Goal: Find specific page/section: Find specific page/section

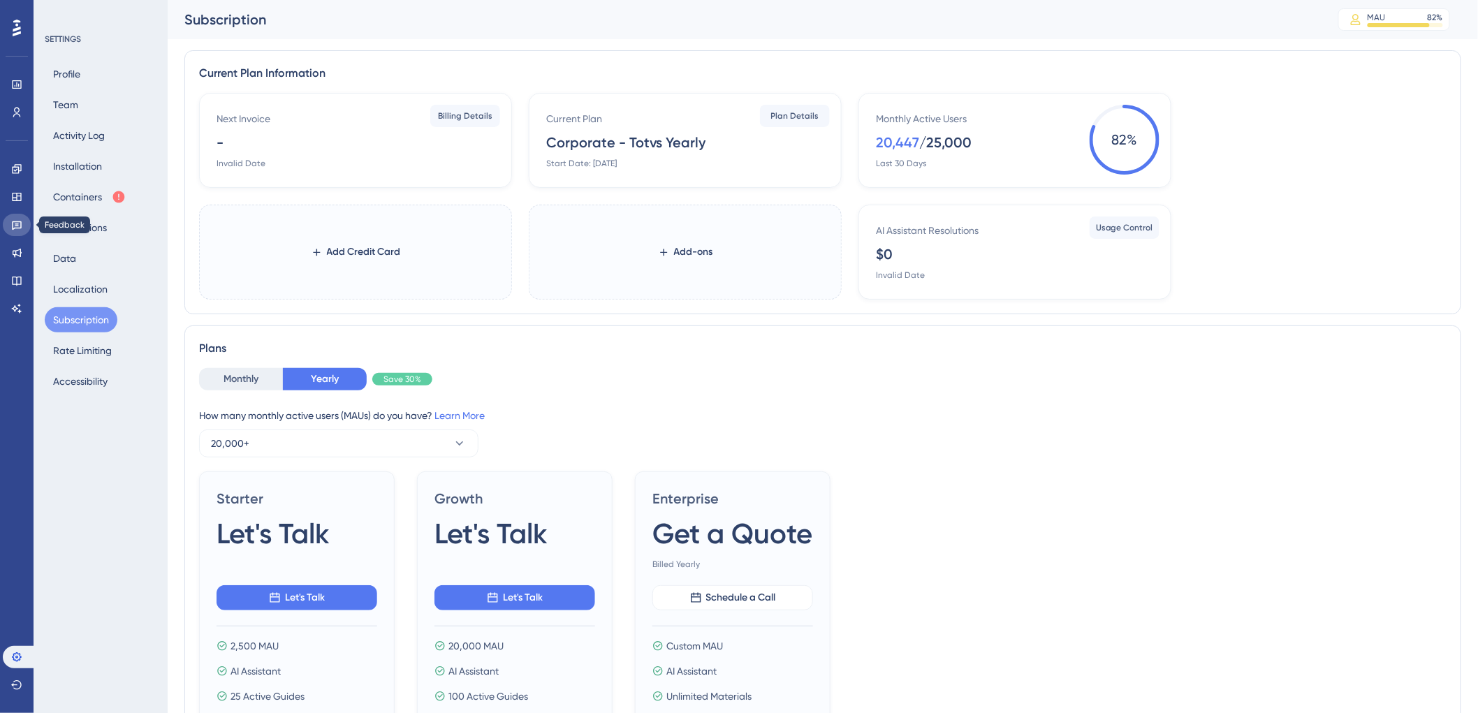
click at [14, 227] on icon at bounding box center [16, 224] width 11 height 11
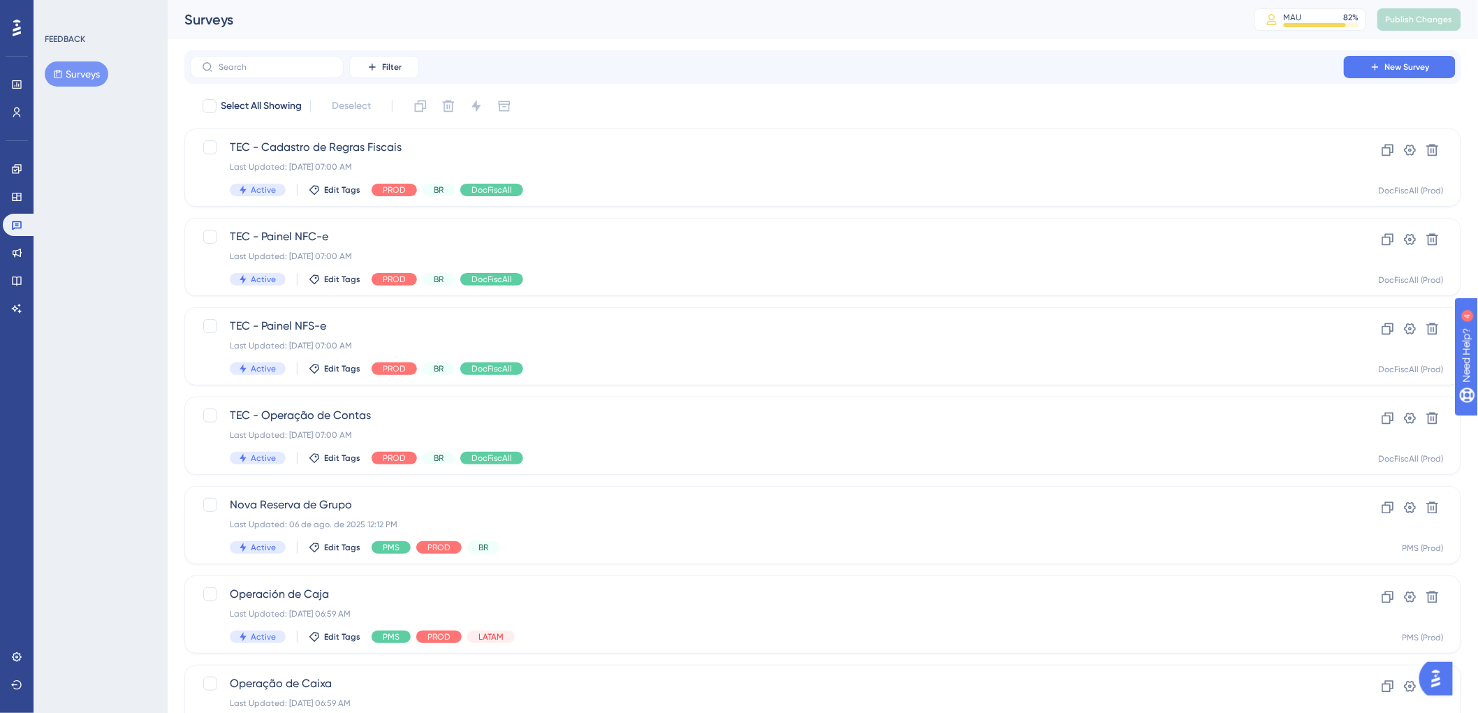
click at [18, 41] on div "Performance Users" at bounding box center [17, 81] width 28 height 85
click at [17, 31] on icon at bounding box center [17, 28] width 8 height 18
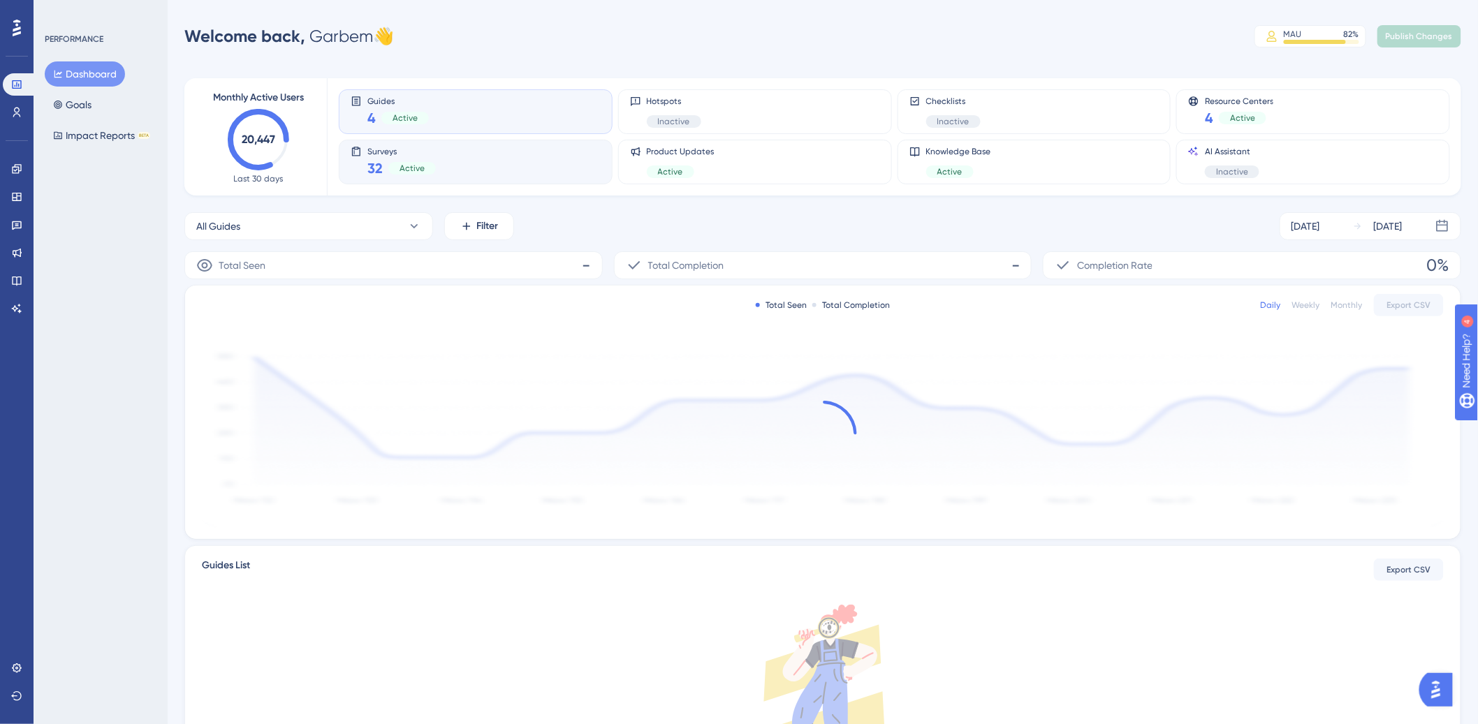
click at [435, 168] on div "Surveys 32 Active" at bounding box center [476, 162] width 250 height 32
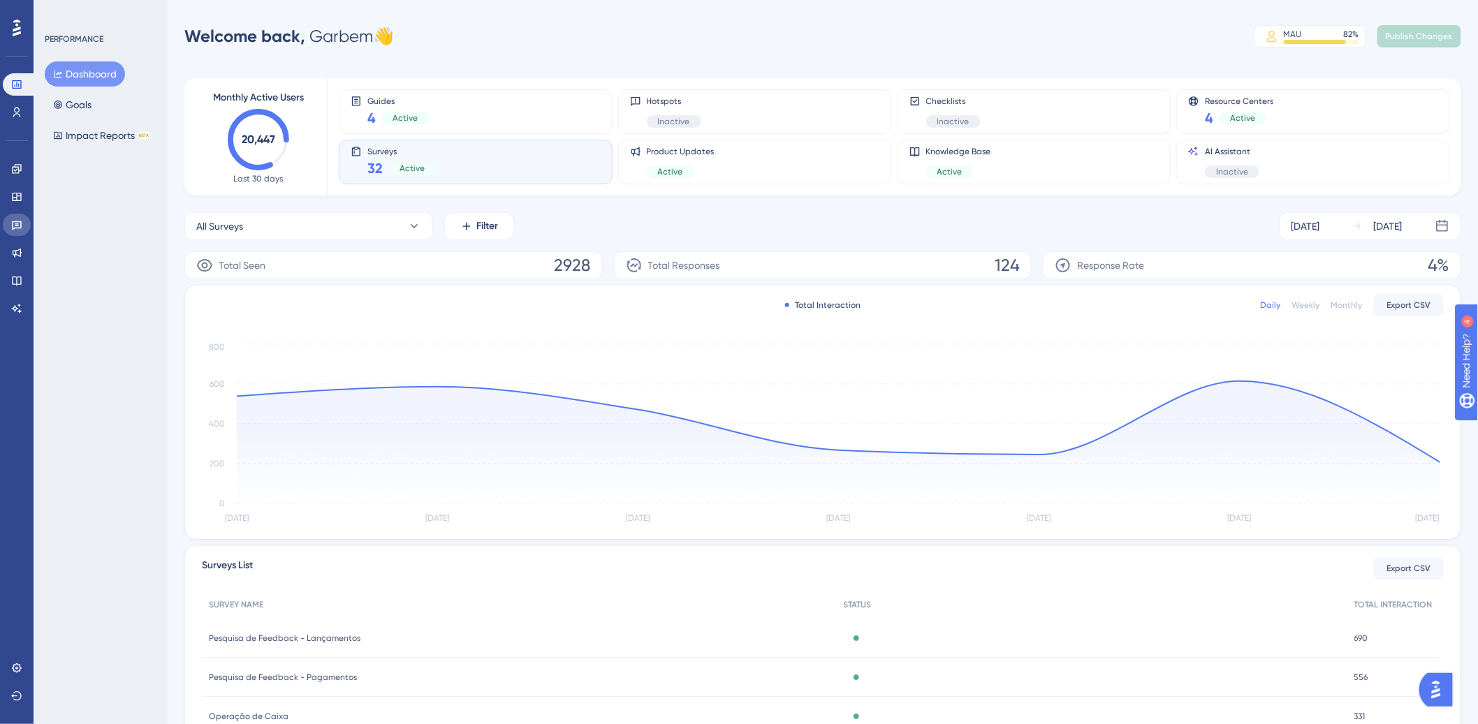
click at [14, 228] on icon at bounding box center [17, 225] width 10 height 9
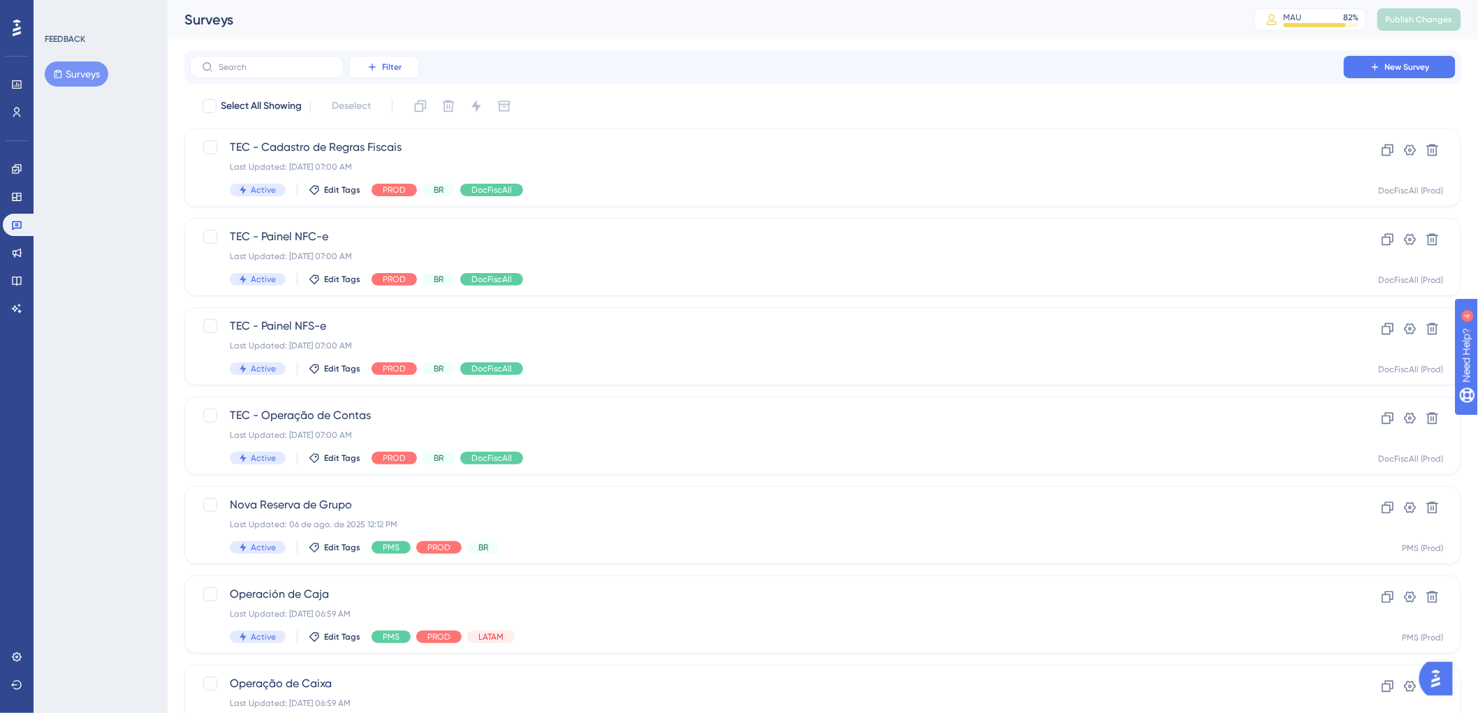
click at [375, 73] on button "Filter" at bounding box center [384, 67] width 70 height 22
click at [402, 115] on div "Tags Tags" at bounding box center [397, 107] width 57 height 28
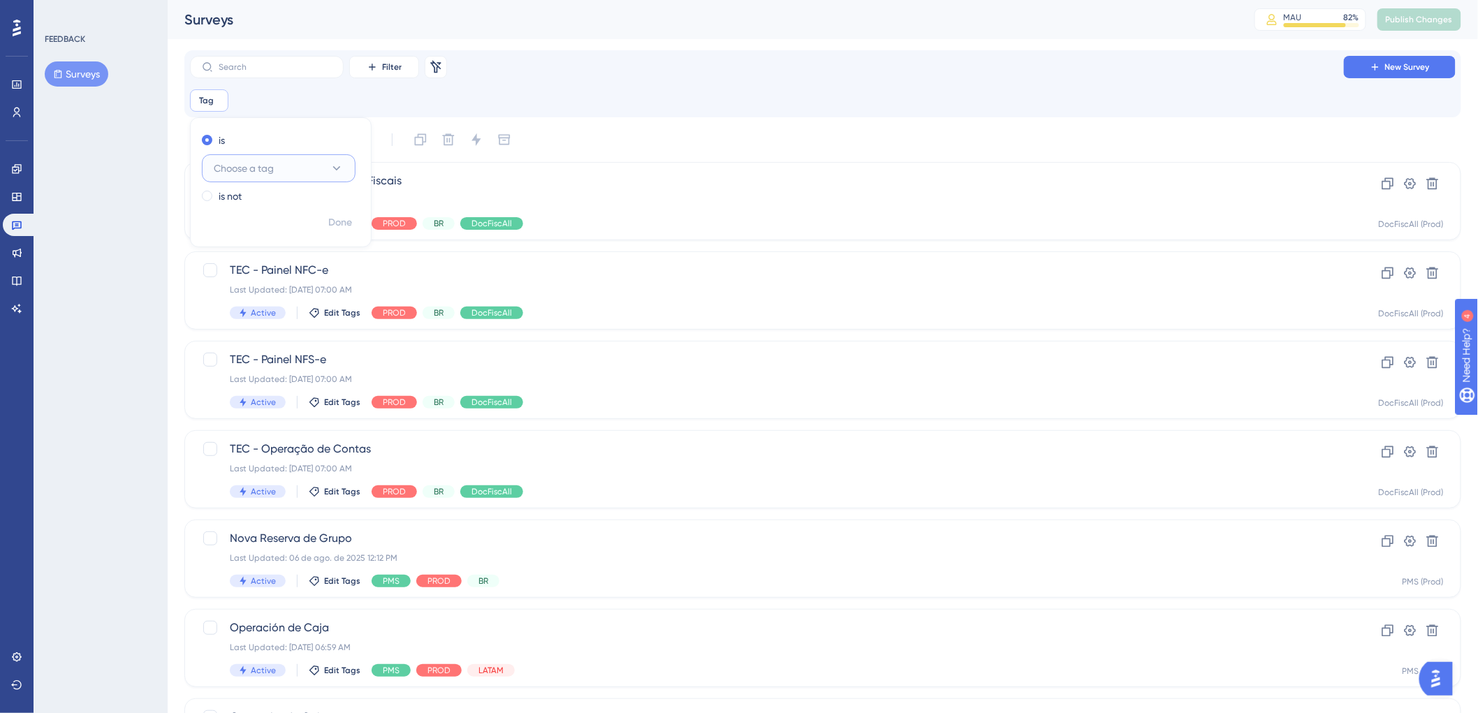
click at [335, 163] on icon at bounding box center [337, 168] width 14 height 14
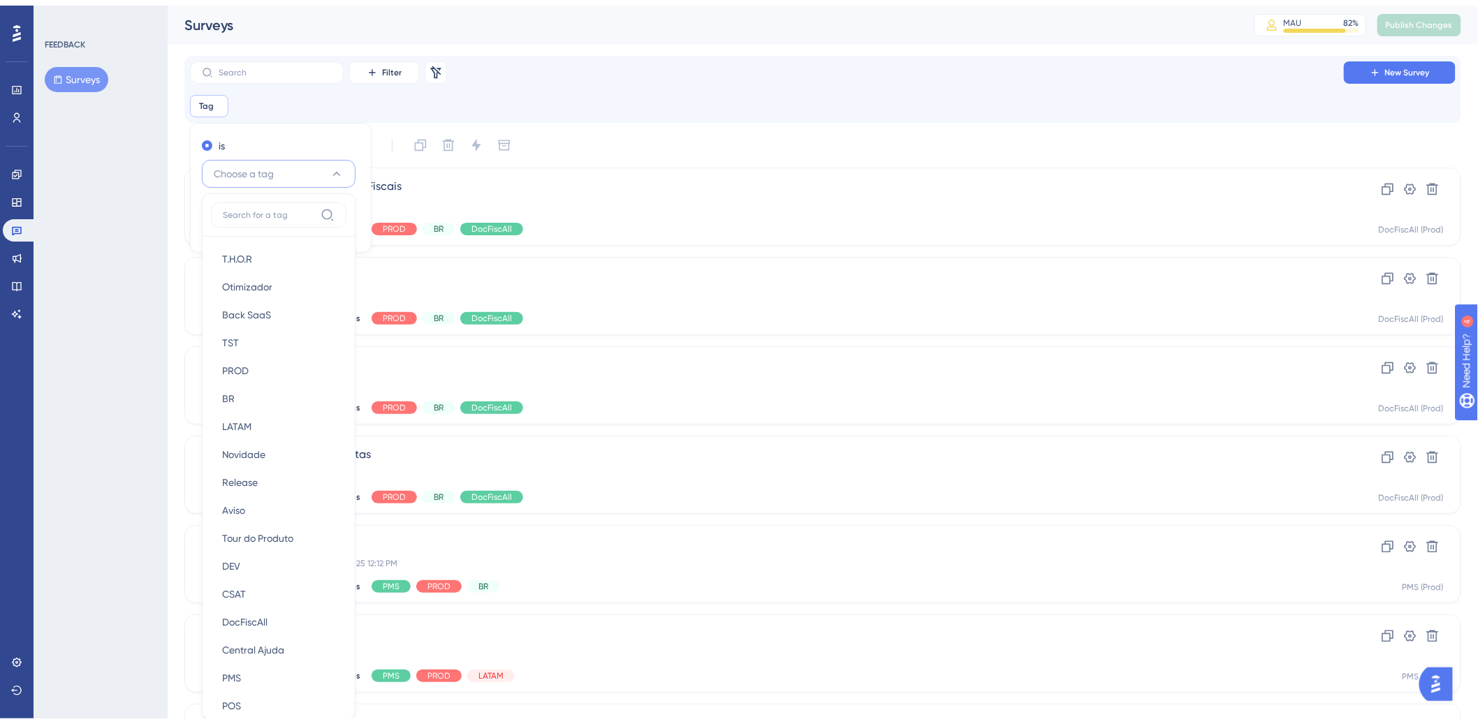
scroll to position [89, 0]
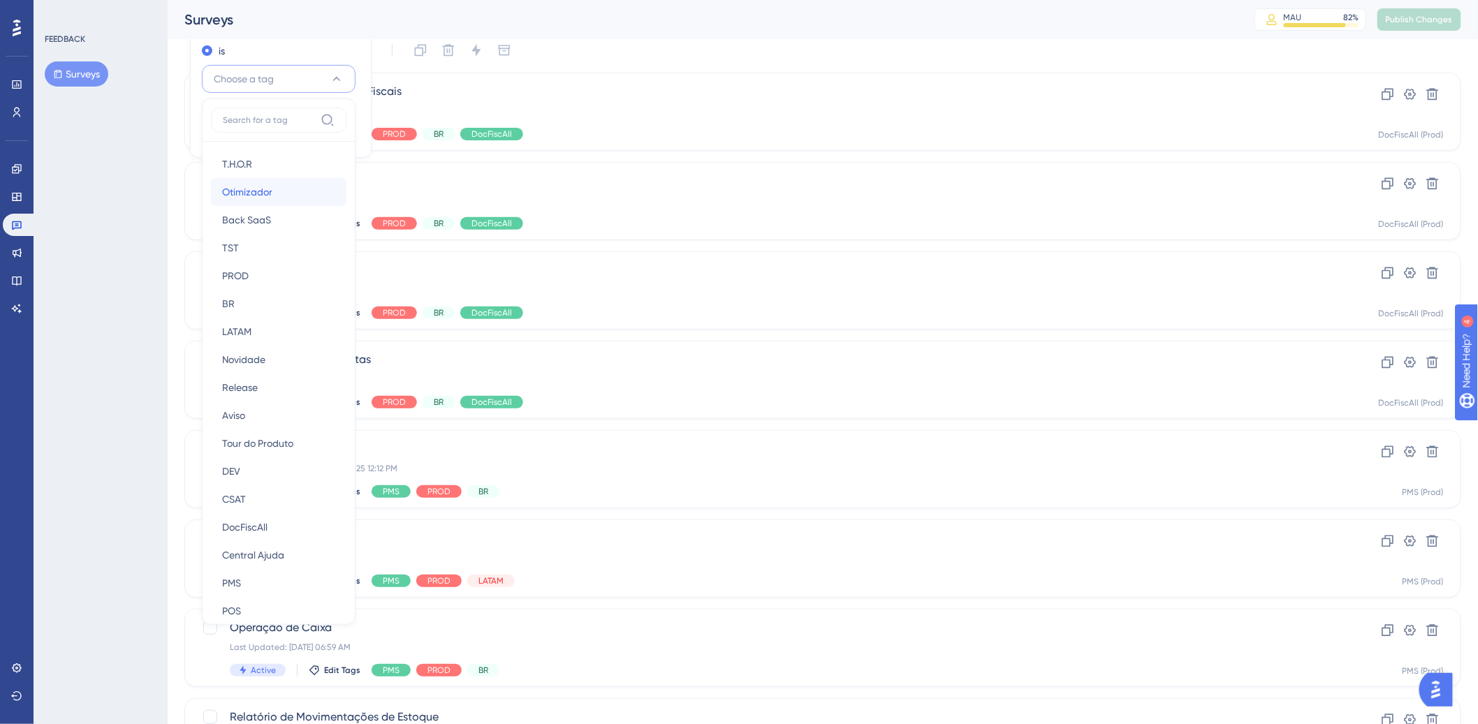
click at [266, 184] on span "Otimizador" at bounding box center [247, 192] width 50 height 17
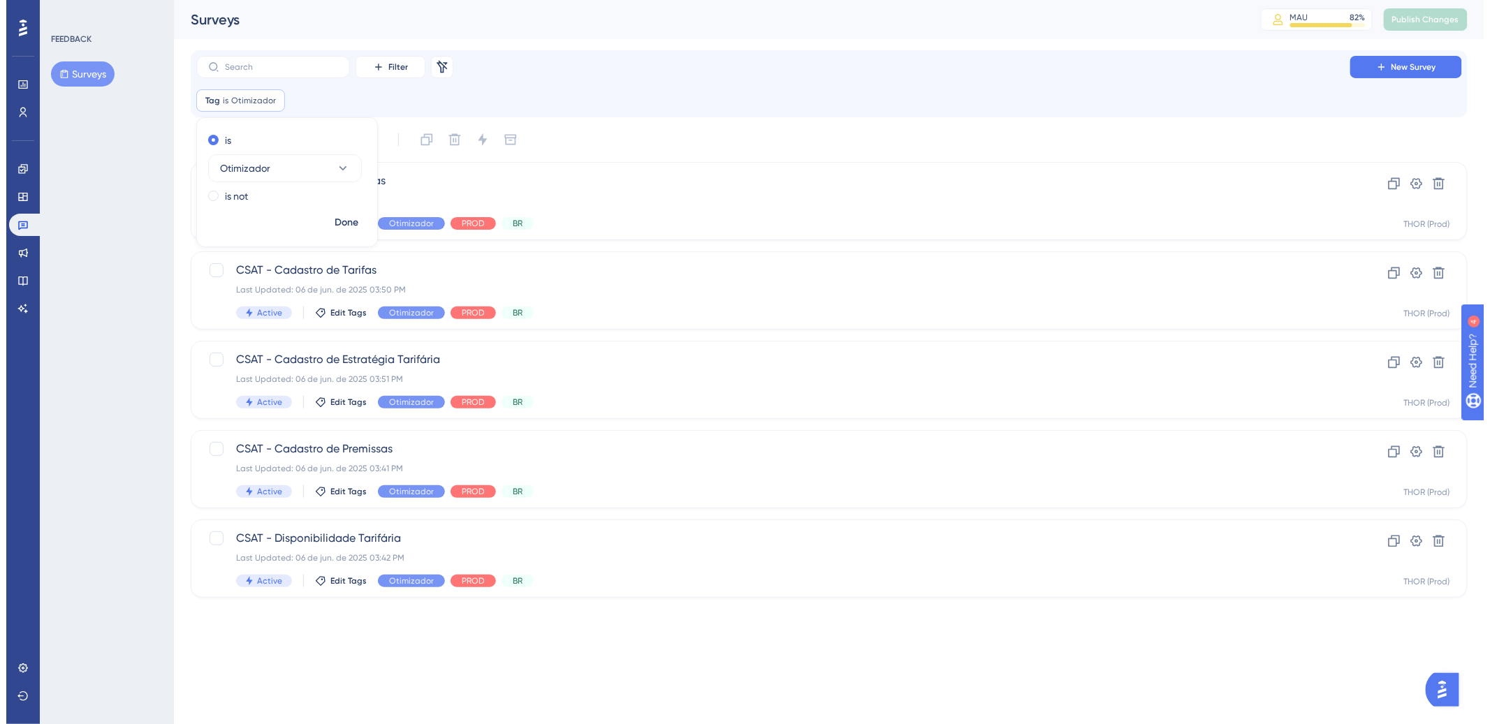
scroll to position [0, 0]
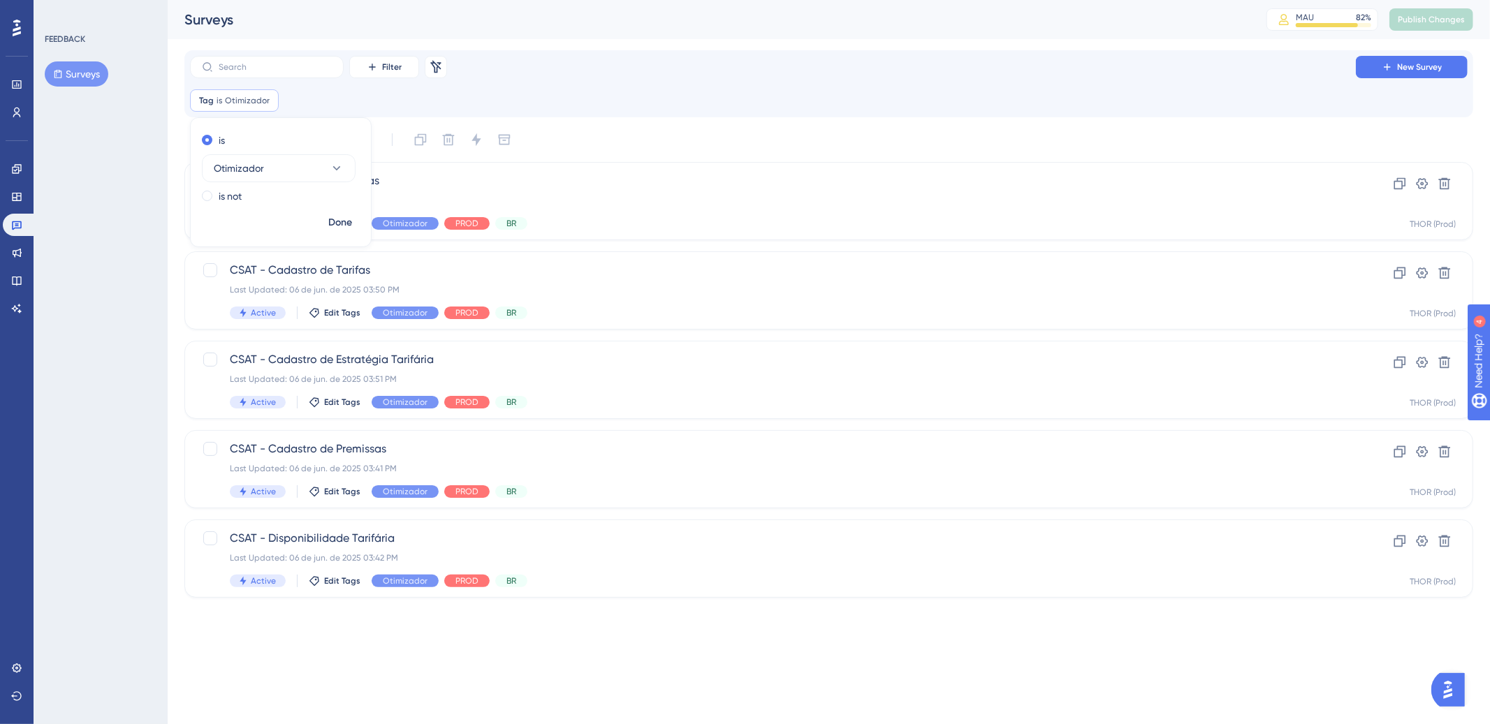
click at [677, 126] on div "Filter Remove Filters New Survey Tag is Otimizador Otimizador Remove is Otimiza…" at bounding box center [828, 324] width 1289 height 548
